Goal: Information Seeking & Learning: Compare options

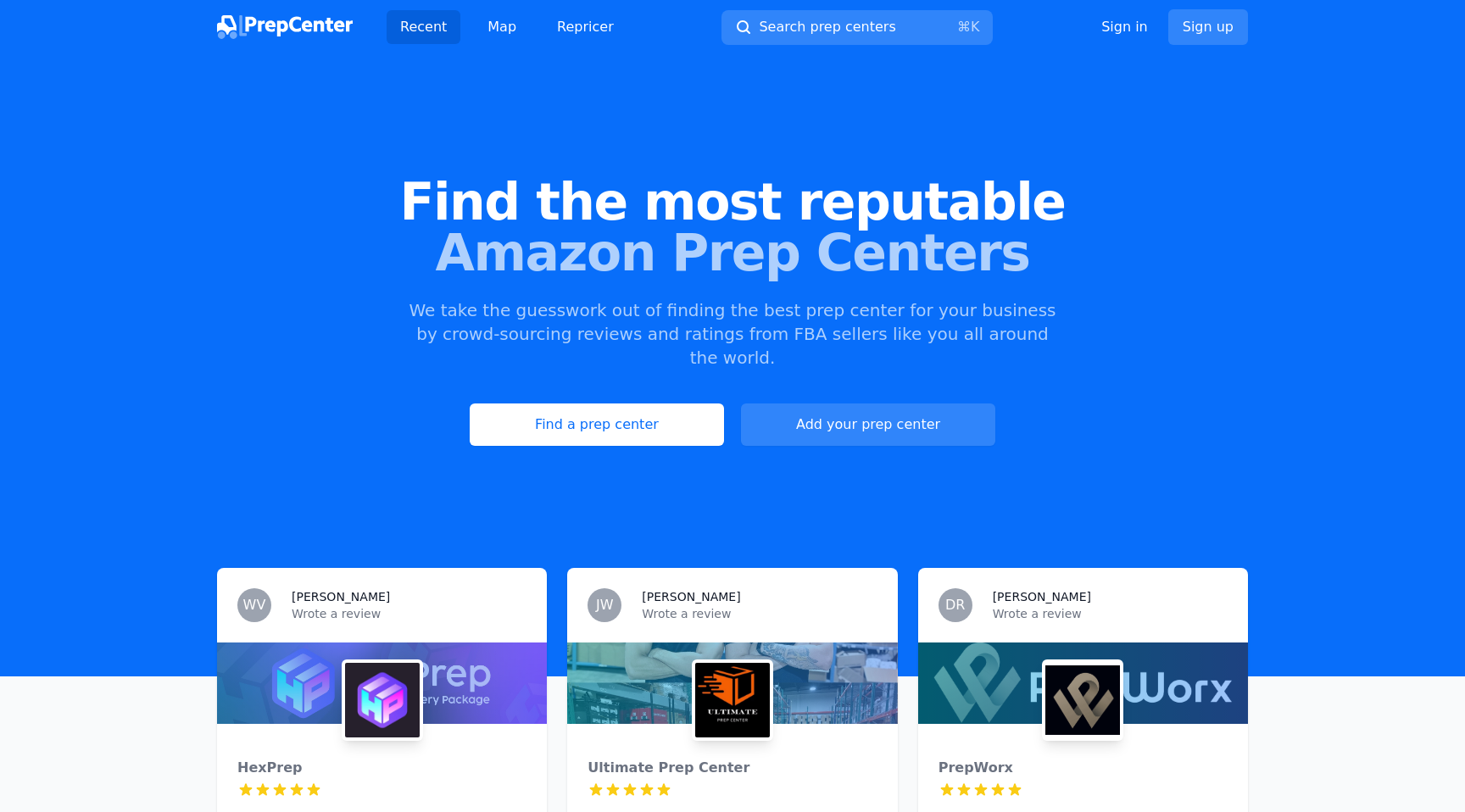
click at [678, 408] on link "Find a prep center" at bounding box center [596, 425] width 255 height 43
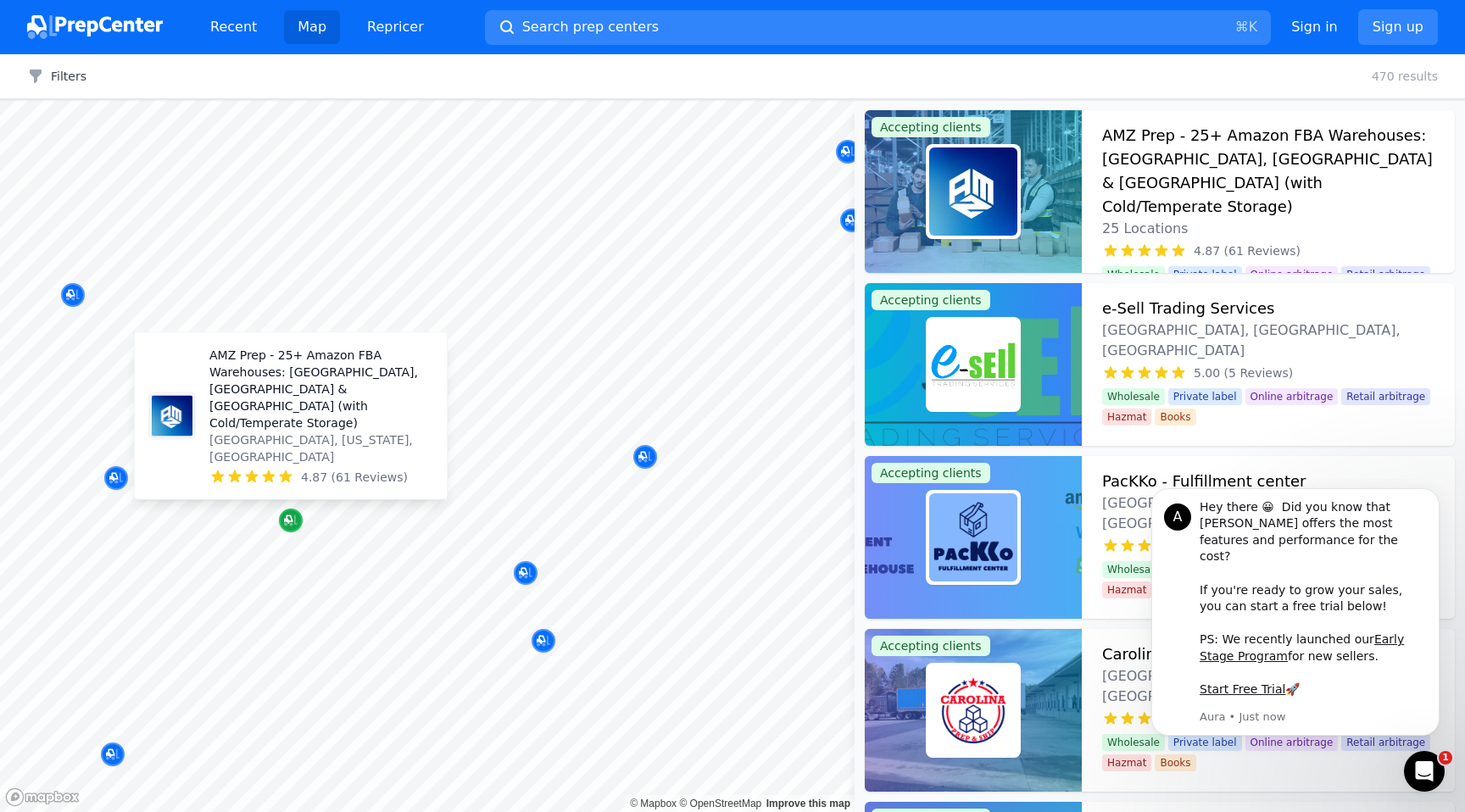
click at [284, 519] on icon "Map marker" at bounding box center [290, 521] width 14 height 17
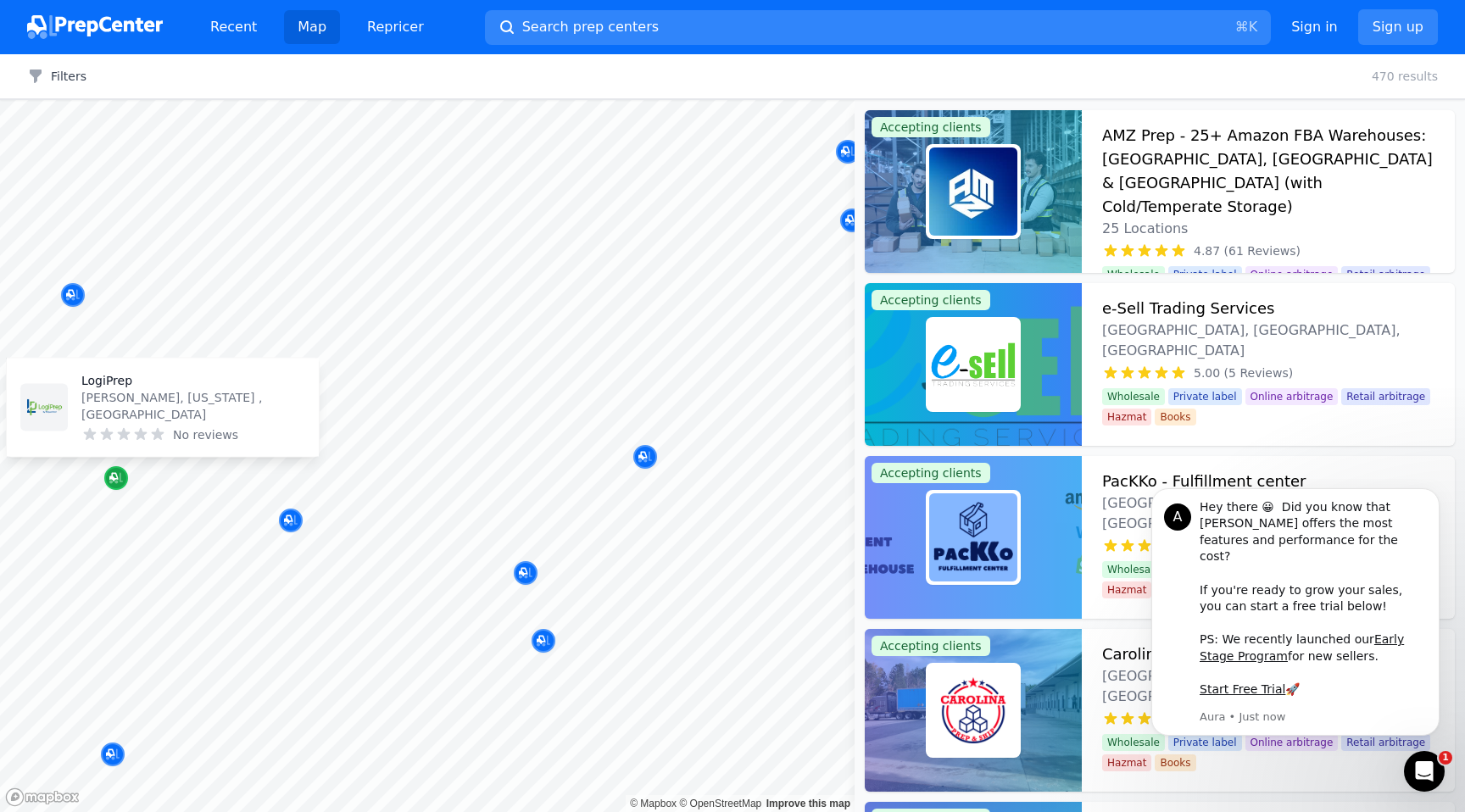
click at [119, 468] on div "Map marker" at bounding box center [116, 478] width 24 height 24
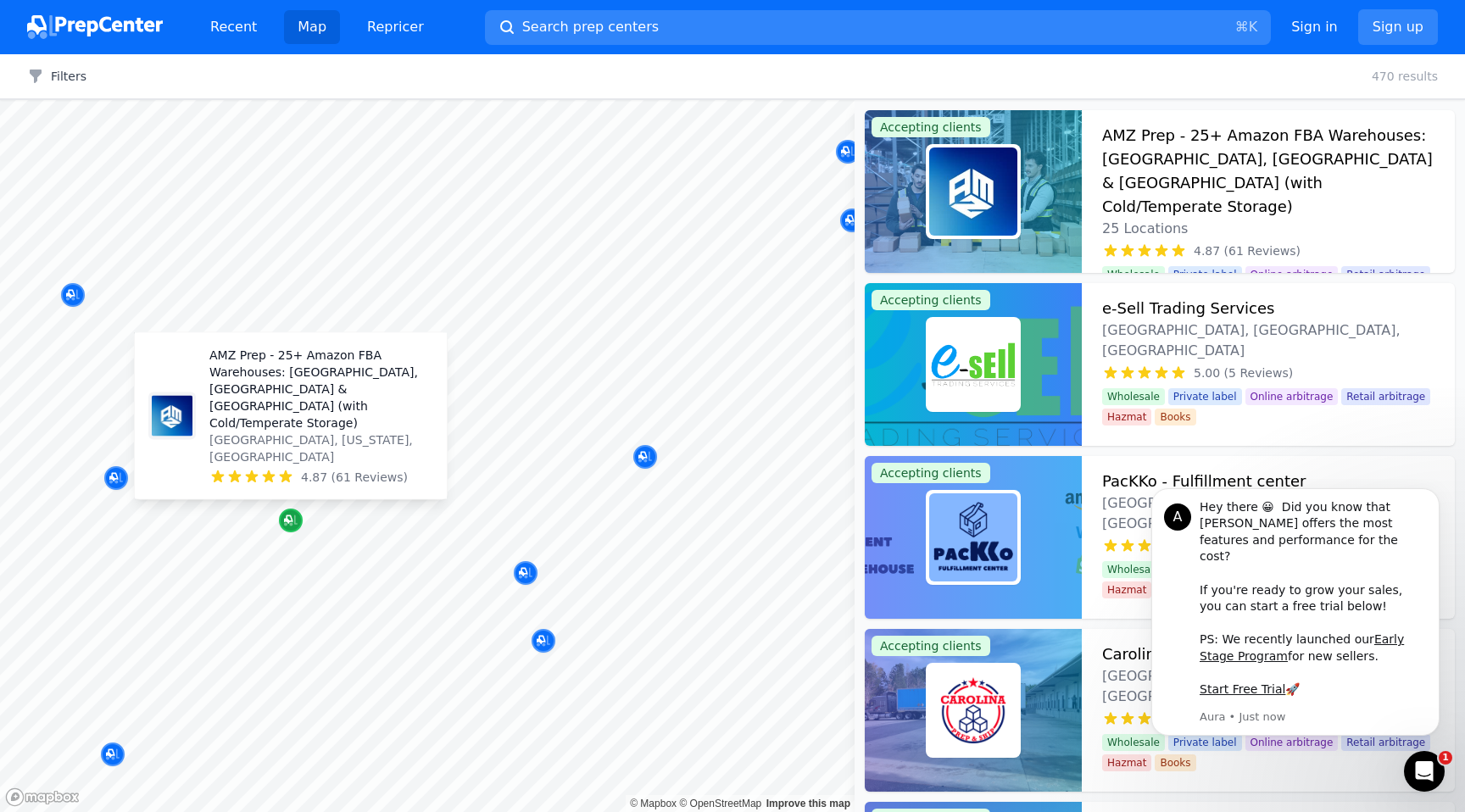
click at [279, 521] on div "Map marker" at bounding box center [290, 520] width 24 height 24
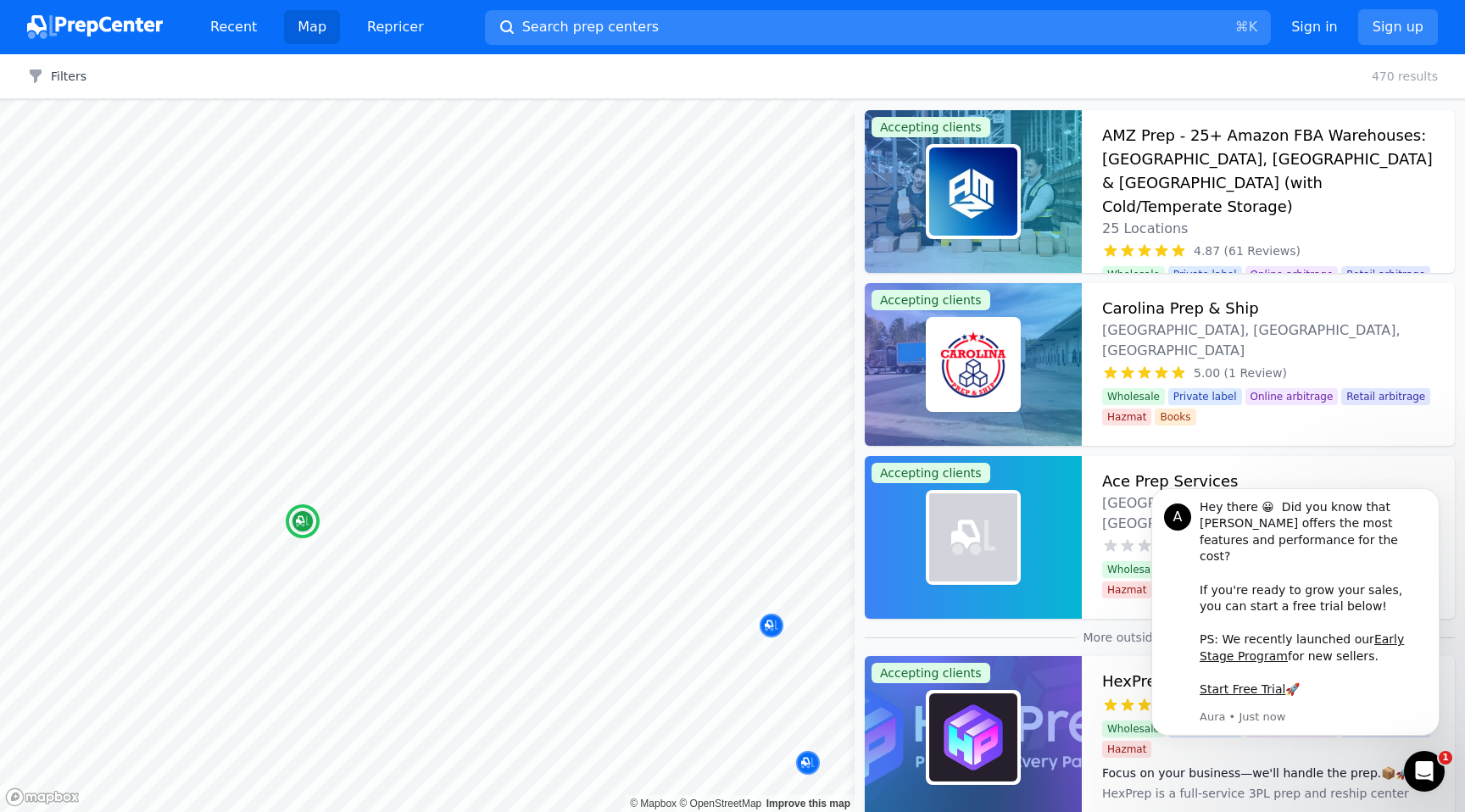
click at [1272, 153] on h3 "AMZ Prep - 25+ Amazon FBA Warehouses: [GEOGRAPHIC_DATA], [GEOGRAPHIC_DATA] & [G…" at bounding box center [1267, 171] width 332 height 95
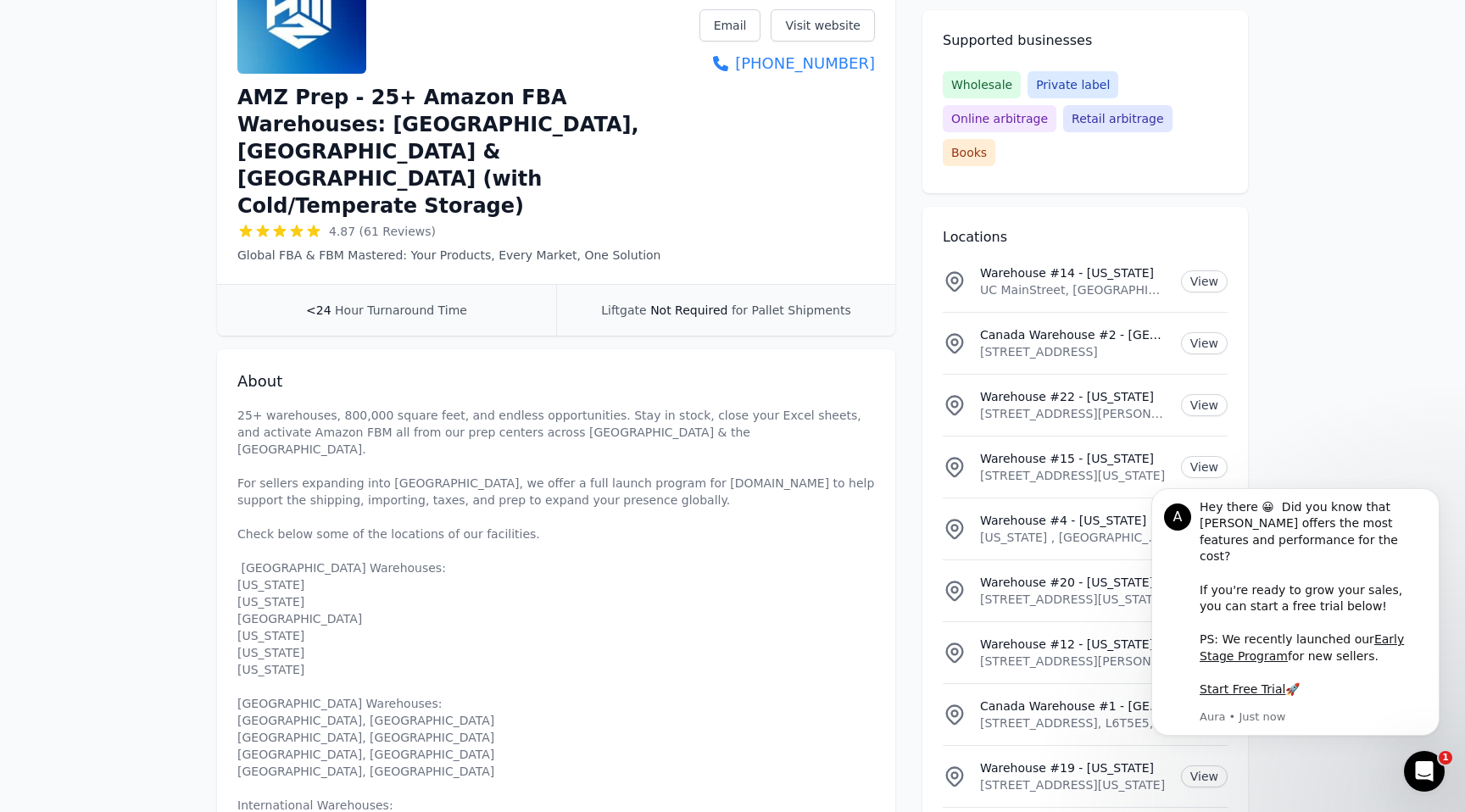
scroll to position [294, 0]
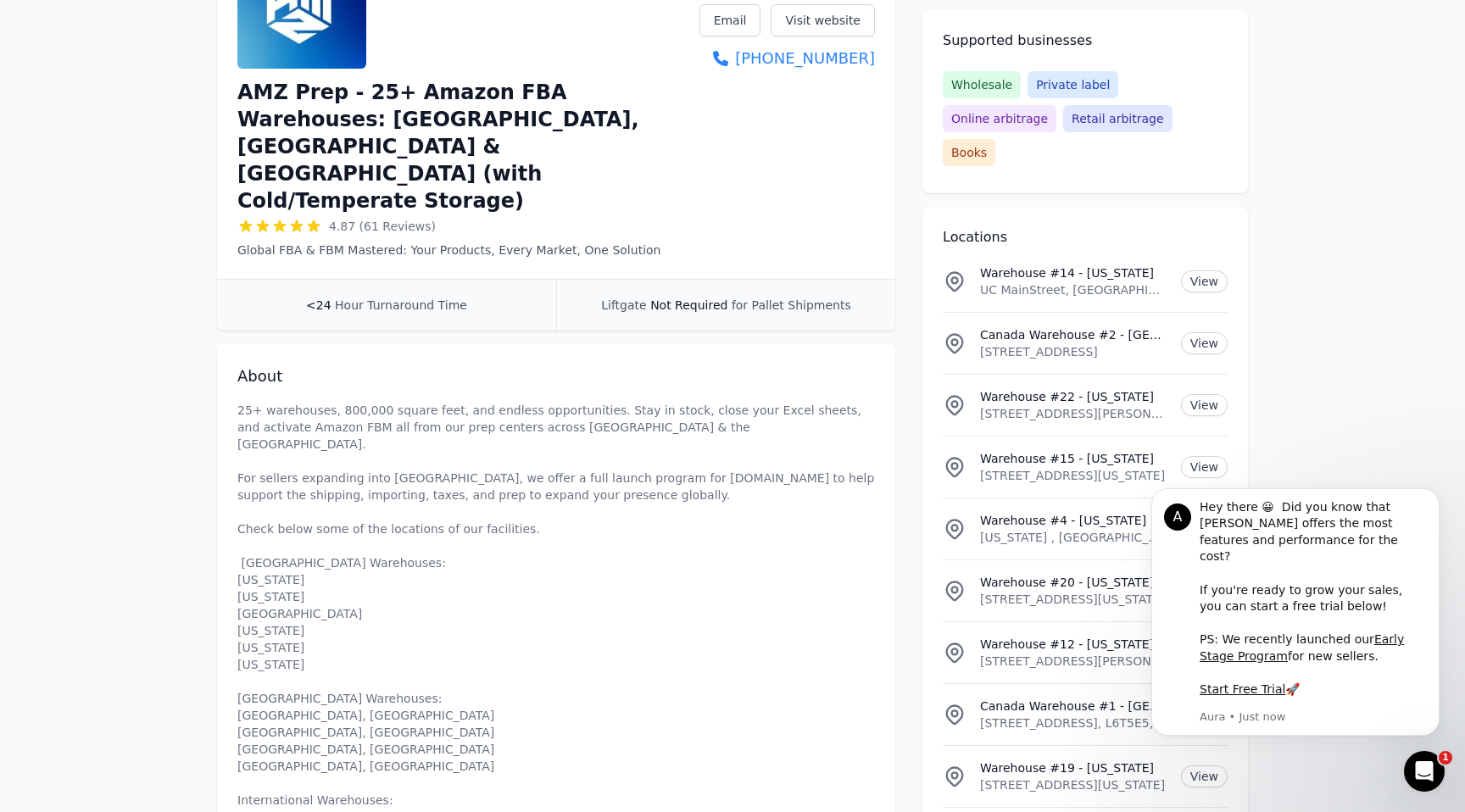
click at [1439, 497] on icon "Dismiss notification" at bounding box center [1435, 493] width 10 height 10
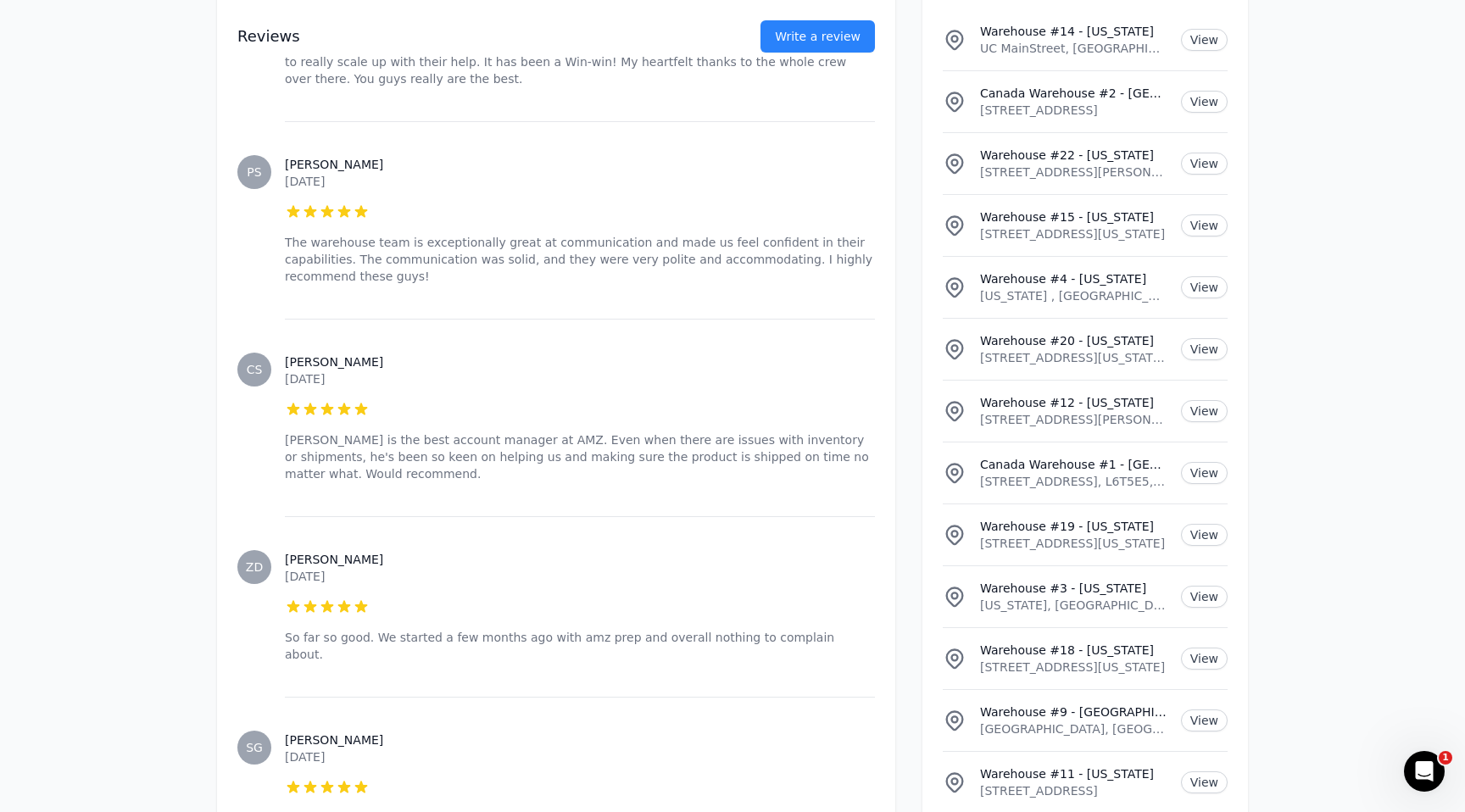
scroll to position [11844, 0]
click at [1034, 659] on p "[STREET_ADDRESS][US_STATE]" at bounding box center [1074, 668] width 188 height 17
click at [1200, 648] on link "View" at bounding box center [1205, 659] width 46 height 22
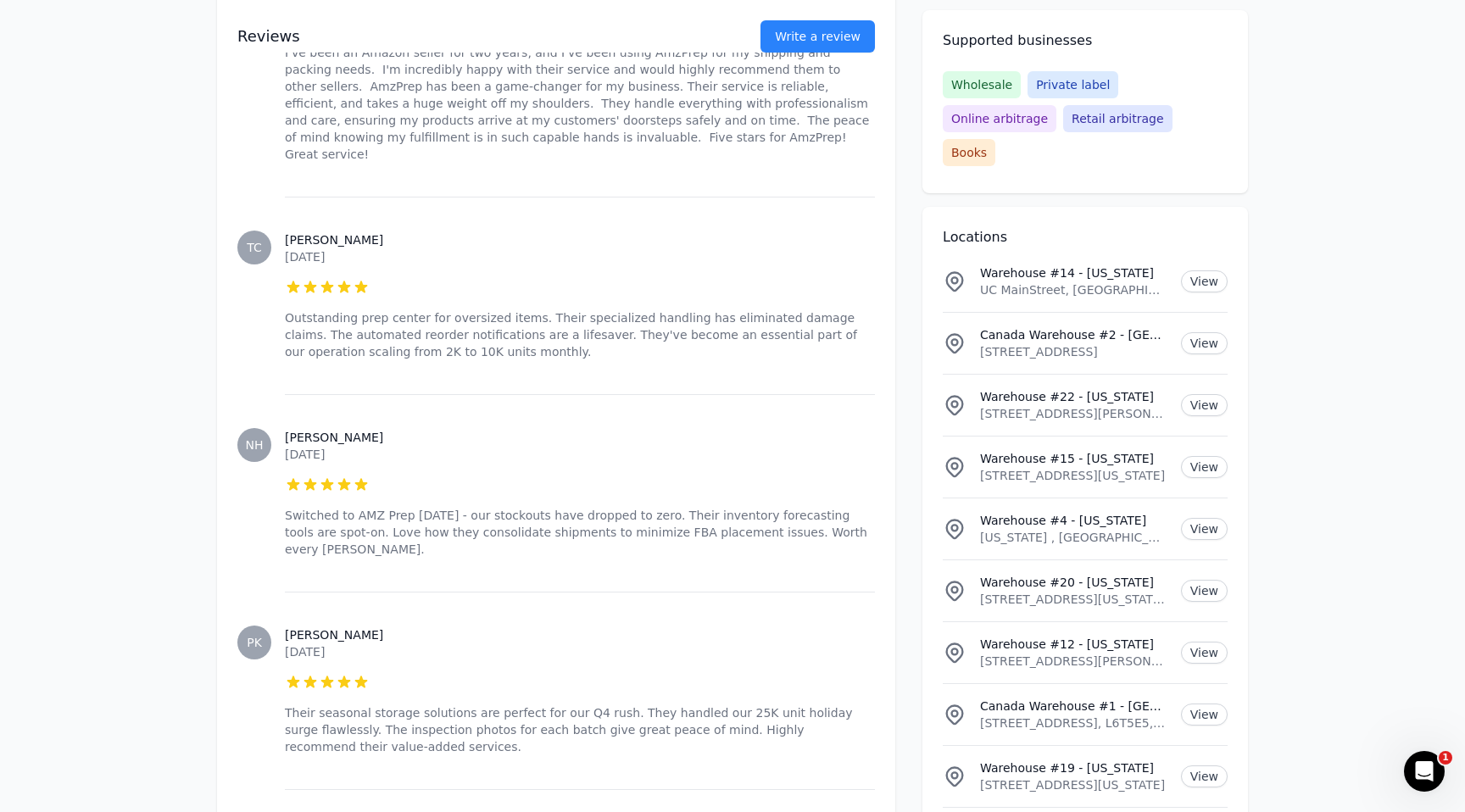
scroll to position [0, 0]
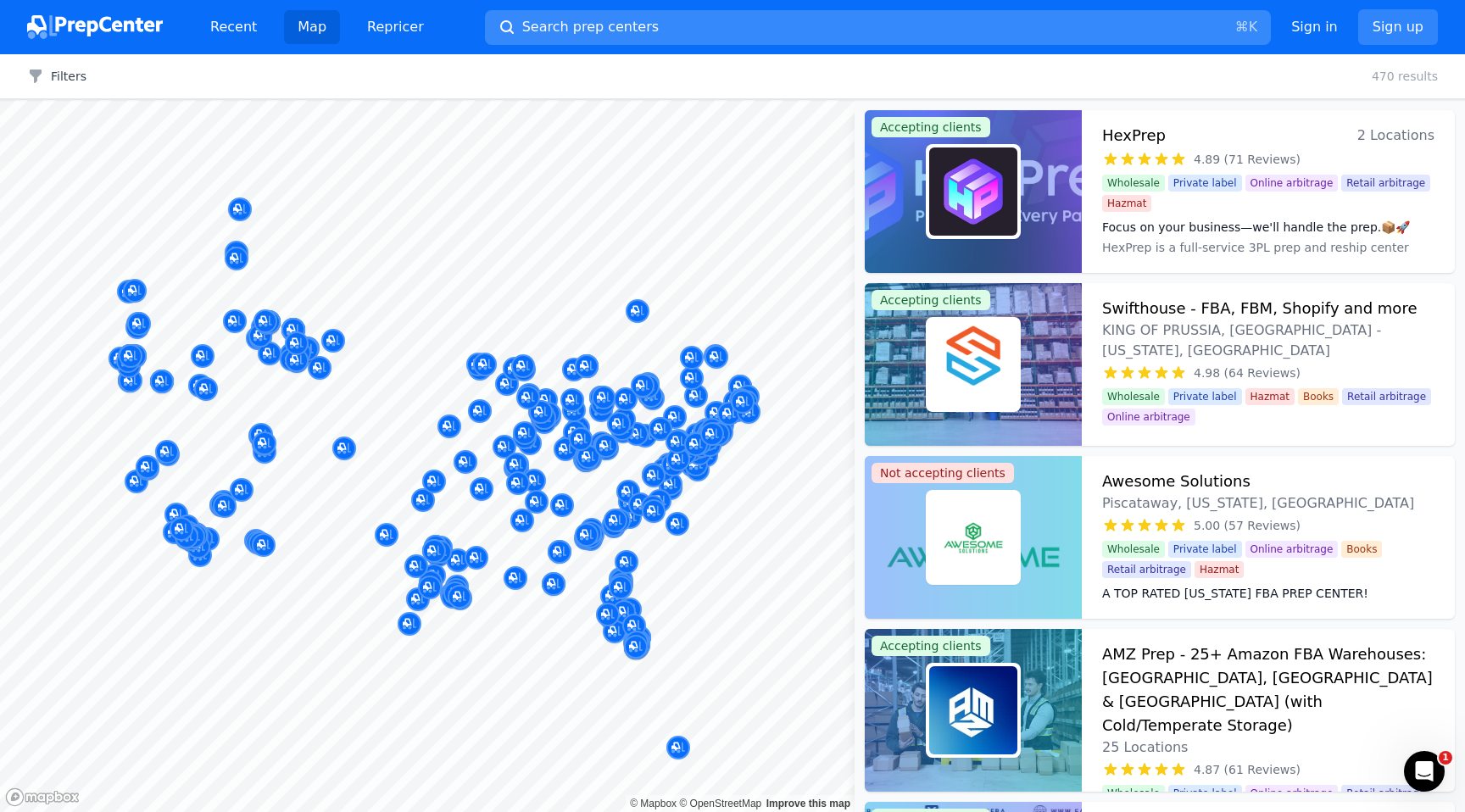
click at [594, 29] on span "Search prep centers" at bounding box center [590, 27] width 137 height 20
click at [1058, 81] on div at bounding box center [732, 406] width 1465 height 812
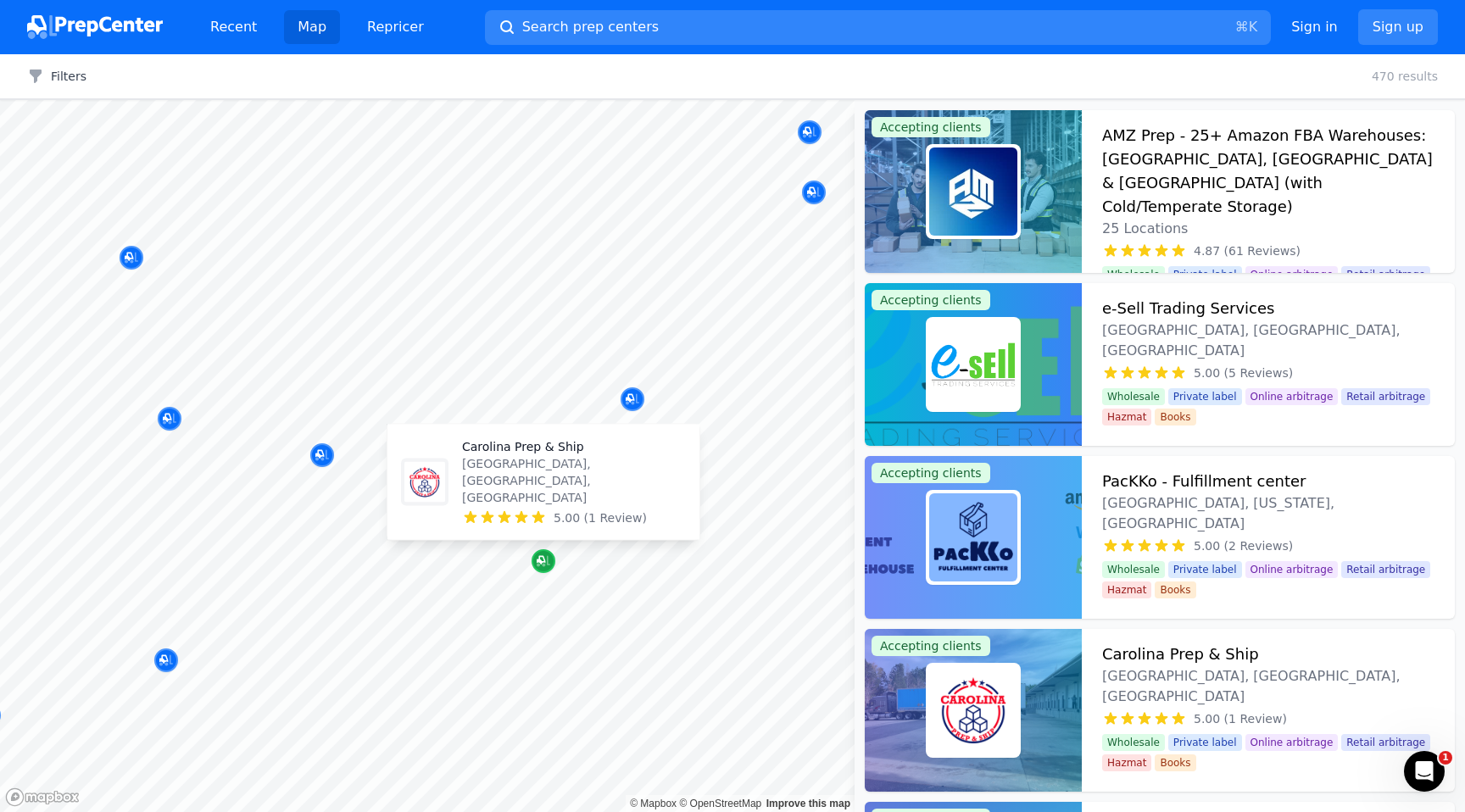
click at [547, 559] on icon "Map marker" at bounding box center [543, 560] width 14 height 11
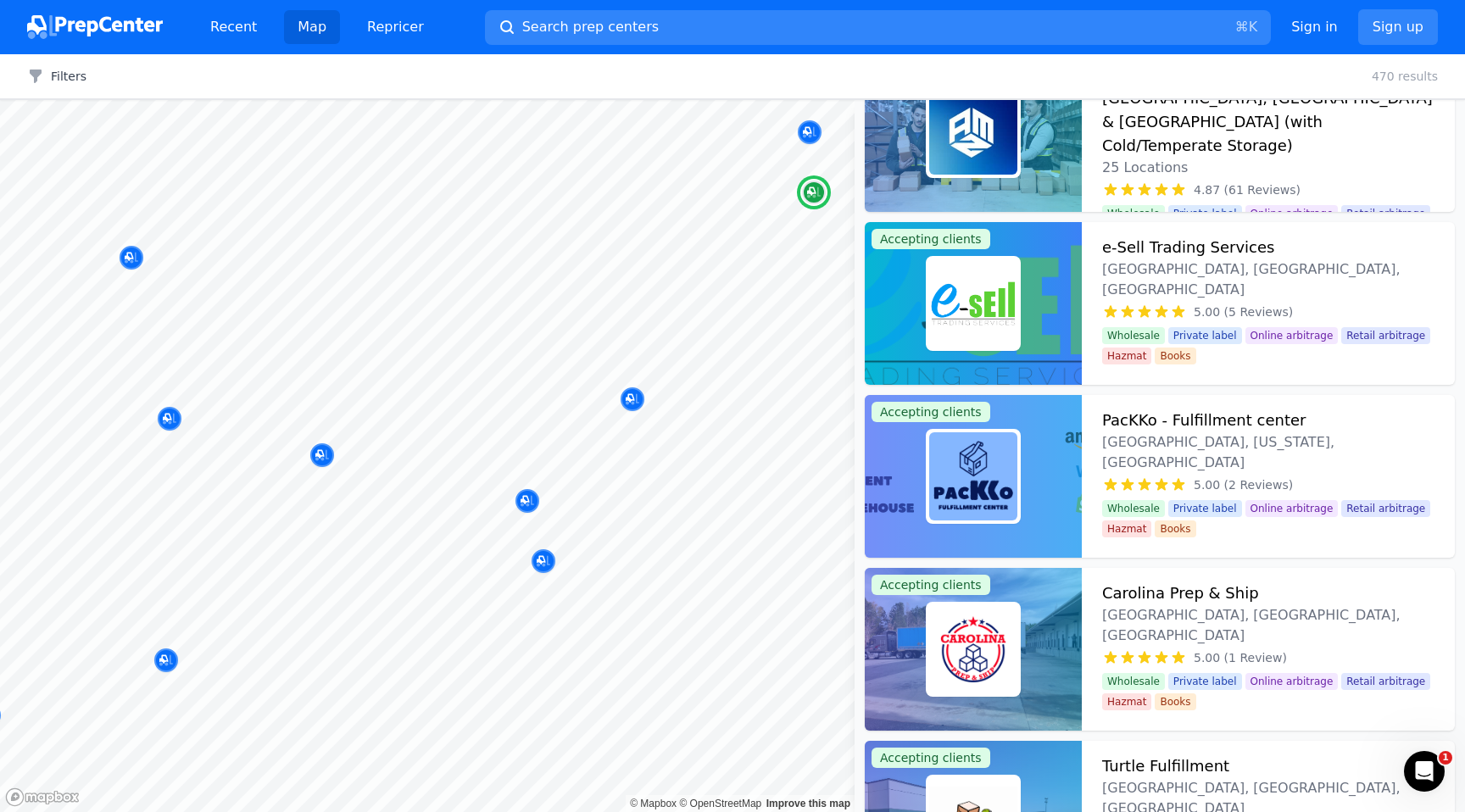
scroll to position [60, 0]
click at [1202, 596] on h3 "Carolina Prep & Ship" at bounding box center [1180, 594] width 157 height 24
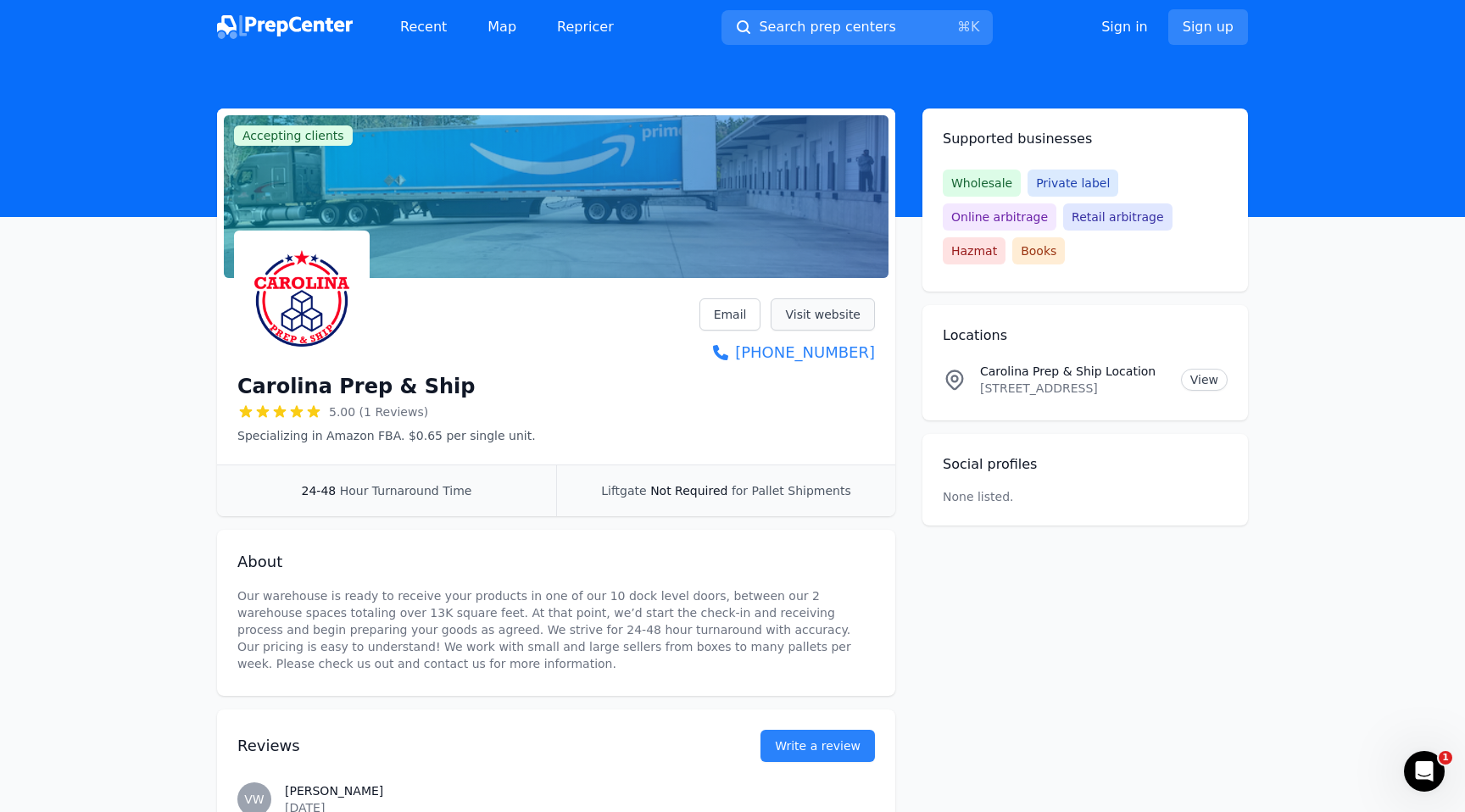
click at [824, 317] on link "Visit website" at bounding box center [823, 314] width 105 height 32
click at [1027, 379] on p "[STREET_ADDRESS]" at bounding box center [1074, 388] width 188 height 17
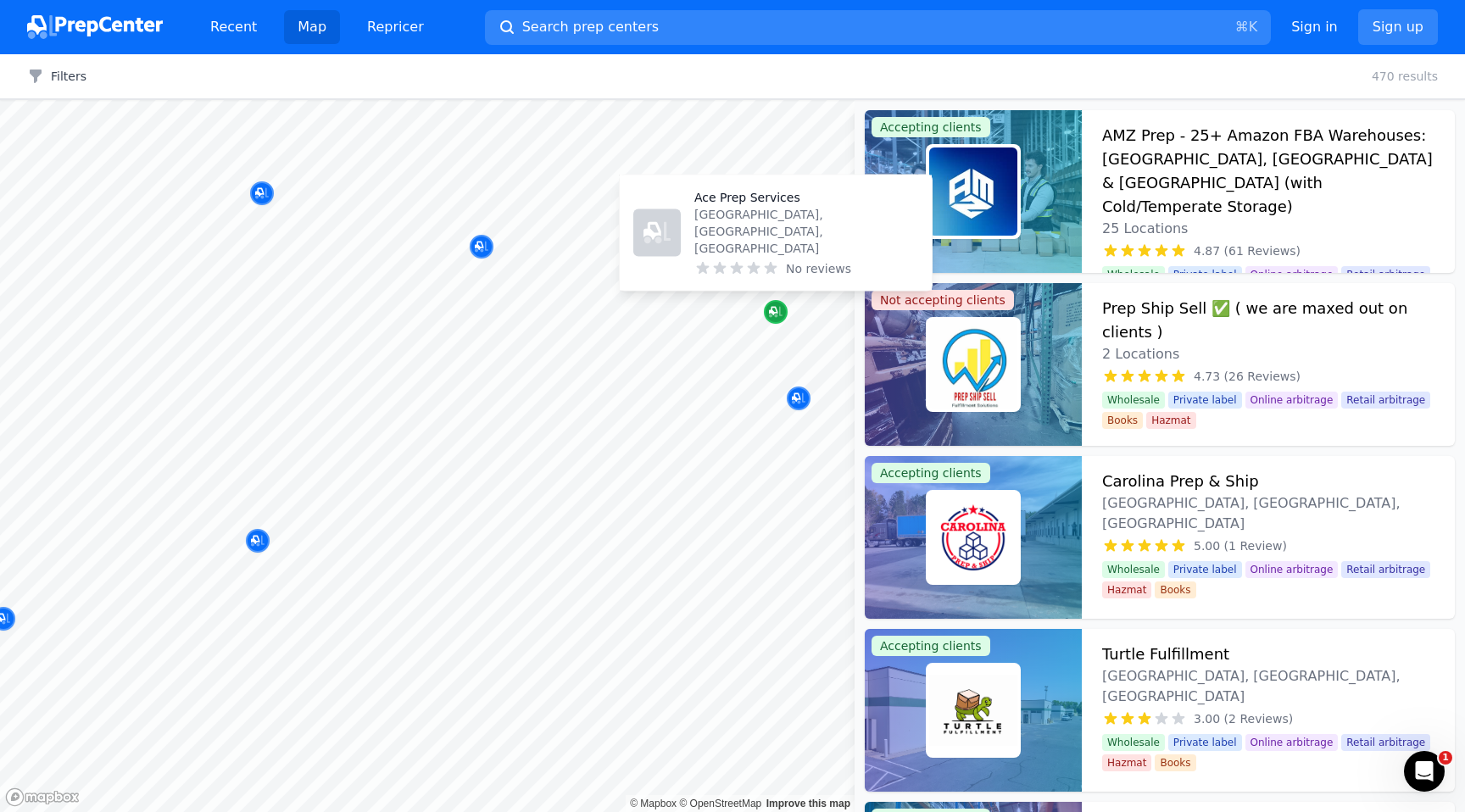
click at [772, 321] on div "Map marker" at bounding box center [776, 312] width 24 height 24
click at [754, 206] on p "Ace Prep Services" at bounding box center [806, 197] width 224 height 17
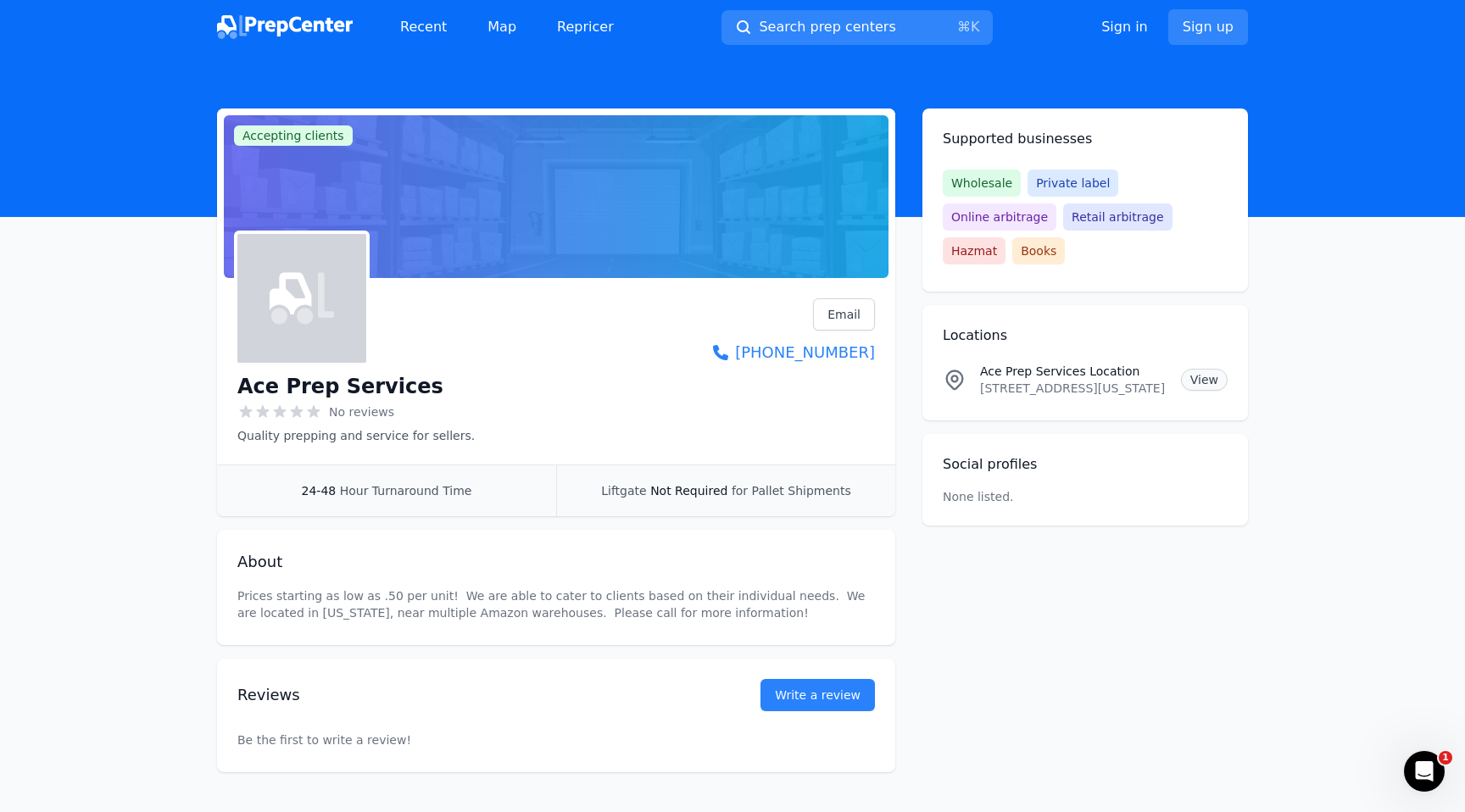
click at [1189, 369] on link "View" at bounding box center [1205, 379] width 46 height 22
drag, startPoint x: 439, startPoint y: 401, endPoint x: 239, endPoint y: 388, distance: 200.4
click at [239, 388] on div "Ace Prep Services No reviews Quality prepping and service for sellers." at bounding box center [355, 406] width 237 height 75
